Goal: Check status: Check status

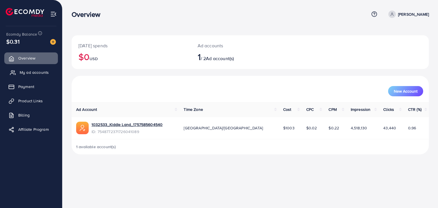
click at [33, 75] on link "My ad accounts" at bounding box center [31, 72] width 54 height 11
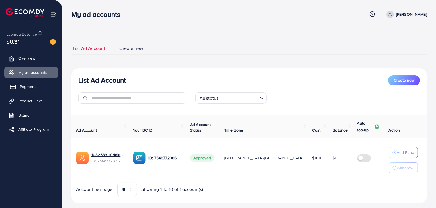
click at [33, 89] on span "Payment" at bounding box center [28, 87] width 16 height 6
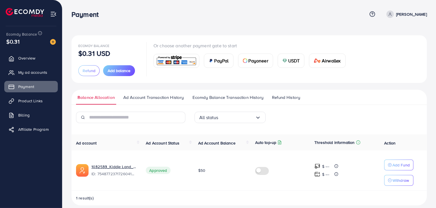
click at [213, 95] on span "Ecomdy Balance Transaction History" at bounding box center [228, 97] width 71 height 6
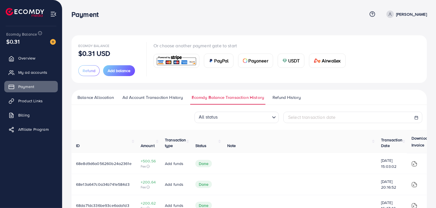
scroll to position [28, 0]
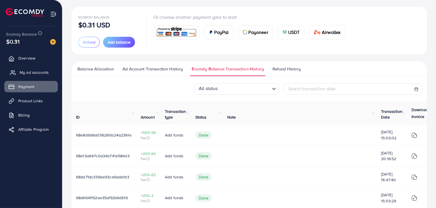
click at [44, 71] on span "My ad accounts" at bounding box center [34, 73] width 29 height 6
